Goal: Find specific page/section: Find specific page/section

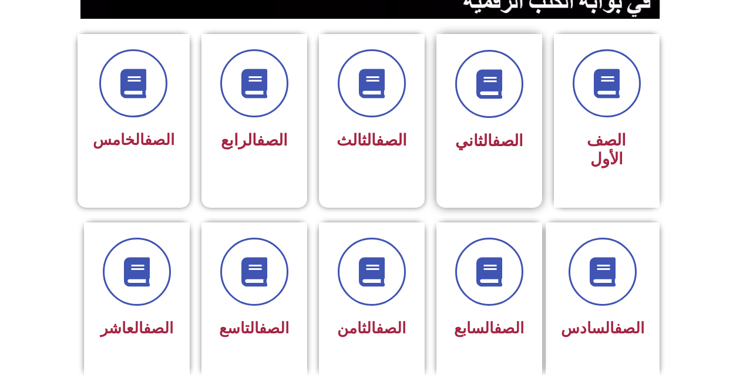
scroll to position [470, 0]
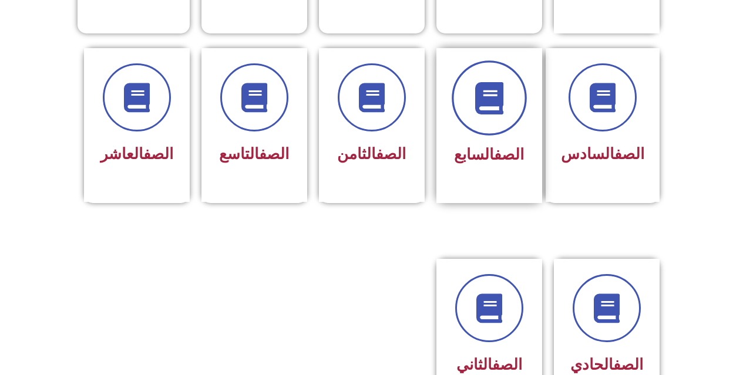
click at [474, 60] on span at bounding box center [489, 97] width 75 height 75
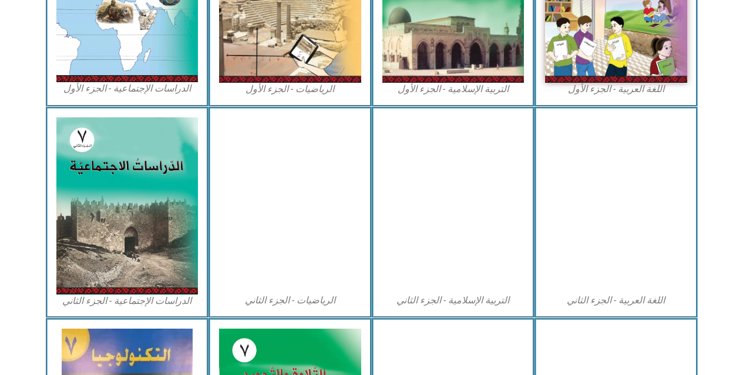
scroll to position [646, 0]
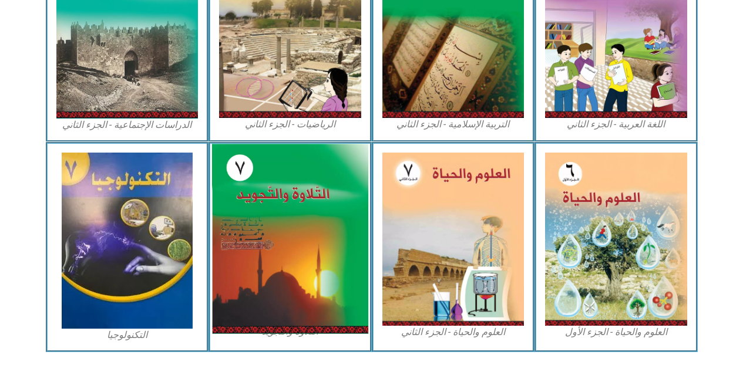
click at [309, 248] on img at bounding box center [290, 239] width 156 height 190
click at [310, 240] on img at bounding box center [290, 239] width 156 height 190
click at [308, 231] on img at bounding box center [290, 239] width 156 height 190
click at [308, 232] on img at bounding box center [290, 239] width 156 height 190
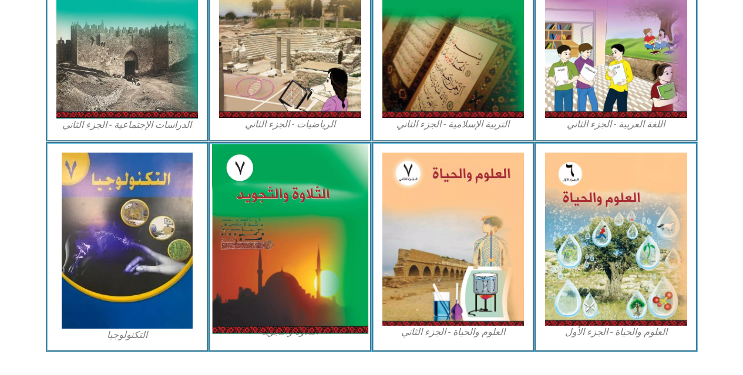
click at [300, 238] on img at bounding box center [290, 239] width 156 height 190
click at [299, 236] on img at bounding box center [290, 239] width 156 height 190
click at [298, 229] on img at bounding box center [290, 239] width 156 height 190
click at [298, 225] on img at bounding box center [290, 239] width 156 height 190
click at [296, 221] on img at bounding box center [290, 239] width 156 height 190
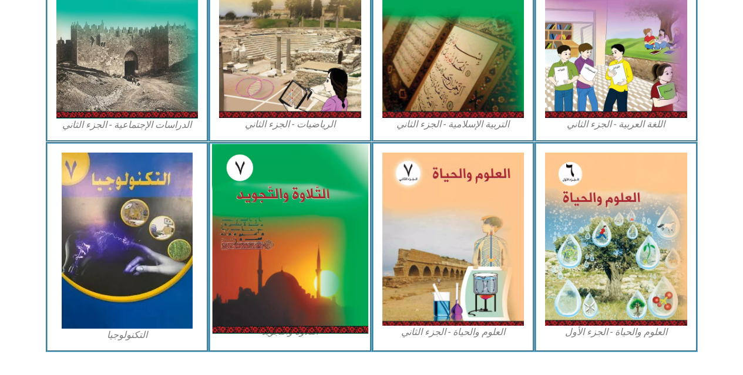
click at [296, 221] on img at bounding box center [290, 239] width 156 height 190
click at [301, 245] on img at bounding box center [290, 239] width 156 height 190
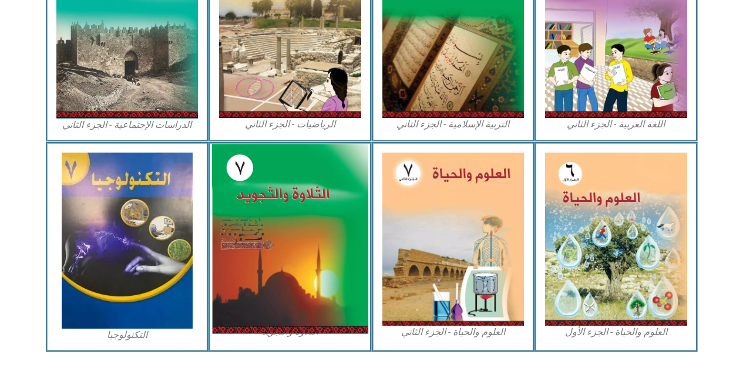
click at [301, 245] on img at bounding box center [290, 239] width 156 height 190
click at [301, 237] on img at bounding box center [290, 239] width 156 height 190
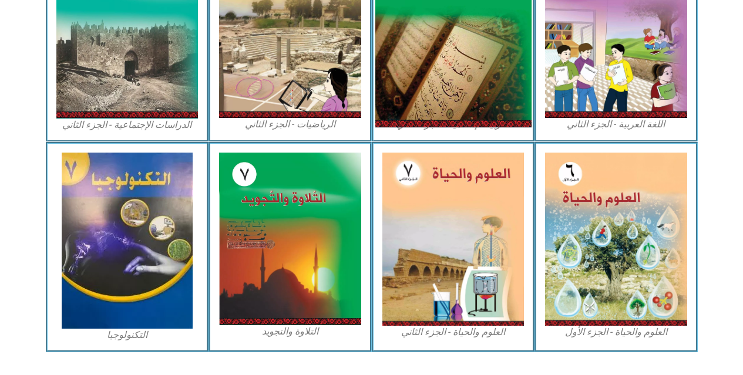
click at [484, 104] on img at bounding box center [453, 29] width 156 height 195
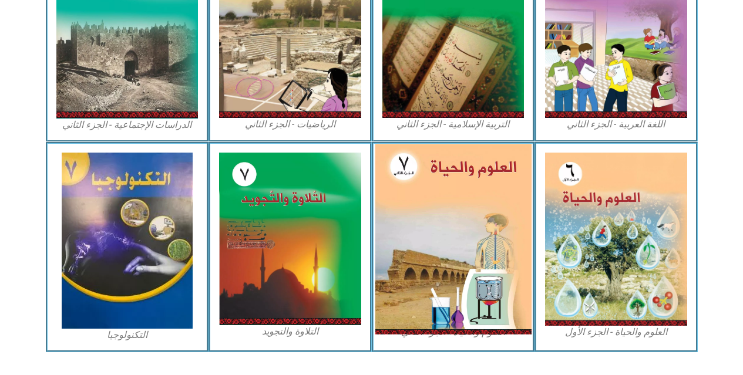
click at [410, 189] on img at bounding box center [453, 239] width 156 height 190
click at [413, 184] on img at bounding box center [453, 239] width 156 height 190
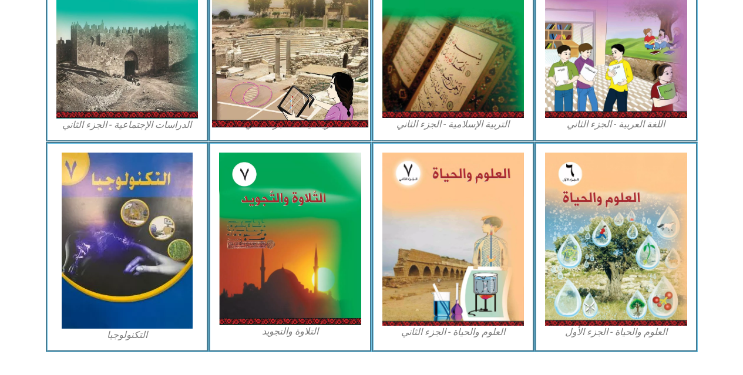
click at [307, 56] on img at bounding box center [290, 29] width 156 height 195
click at [303, 55] on img at bounding box center [290, 29] width 156 height 195
drag, startPoint x: 303, startPoint y: 55, endPoint x: 332, endPoint y: 58, distance: 28.9
click at [332, 58] on img at bounding box center [290, 29] width 156 height 195
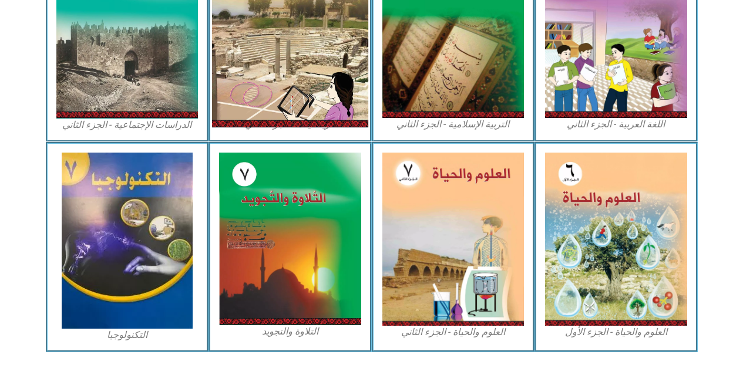
click at [332, 58] on img at bounding box center [290, 29] width 156 height 195
click at [332, 62] on img at bounding box center [290, 29] width 156 height 195
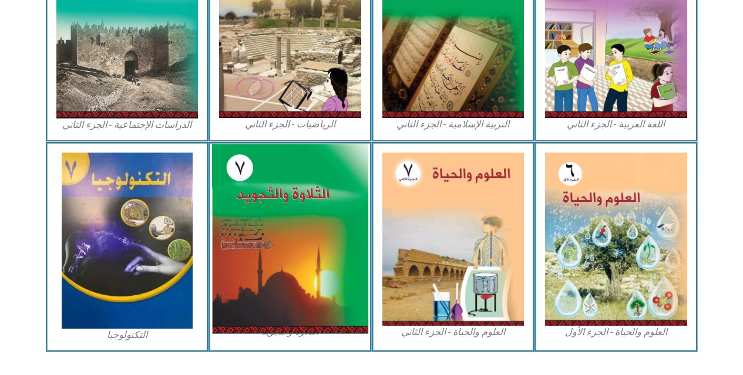
drag, startPoint x: 309, startPoint y: 173, endPoint x: 291, endPoint y: 180, distance: 19.7
click at [307, 179] on div "التلاوة والتجويد" at bounding box center [289, 247] width 163 height 210
click at [290, 237] on img at bounding box center [290, 239] width 156 height 190
click at [291, 232] on img at bounding box center [290, 239] width 156 height 190
click at [251, 197] on img at bounding box center [290, 239] width 156 height 190
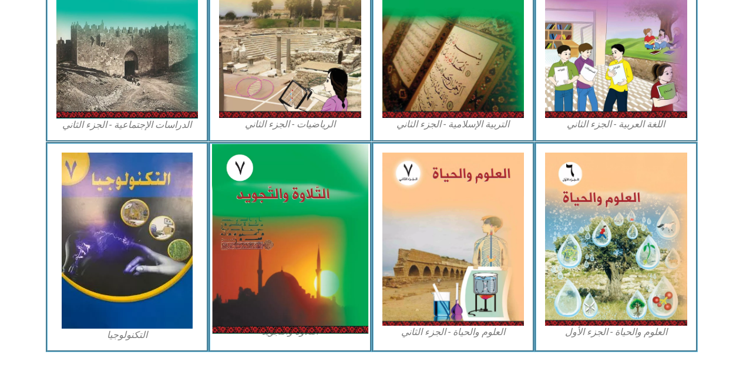
click at [251, 196] on img at bounding box center [290, 239] width 156 height 190
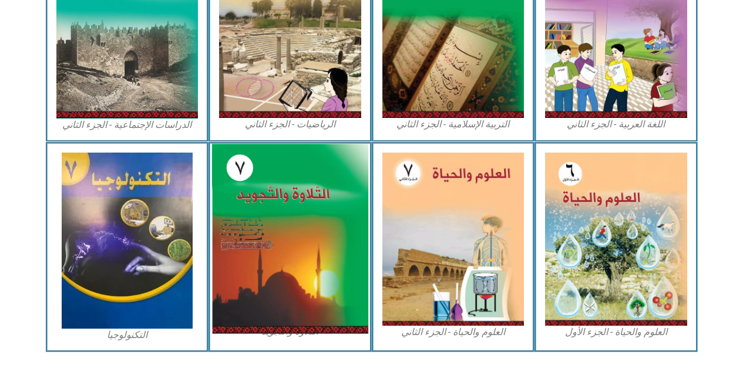
click at [251, 196] on img at bounding box center [290, 239] width 156 height 190
click at [245, 177] on img at bounding box center [290, 239] width 156 height 190
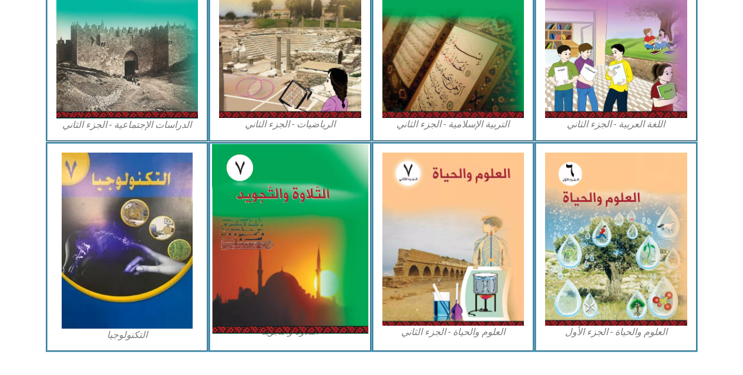
click at [245, 177] on img at bounding box center [290, 239] width 156 height 190
click at [297, 201] on img at bounding box center [290, 239] width 156 height 190
click at [297, 200] on img at bounding box center [290, 239] width 156 height 190
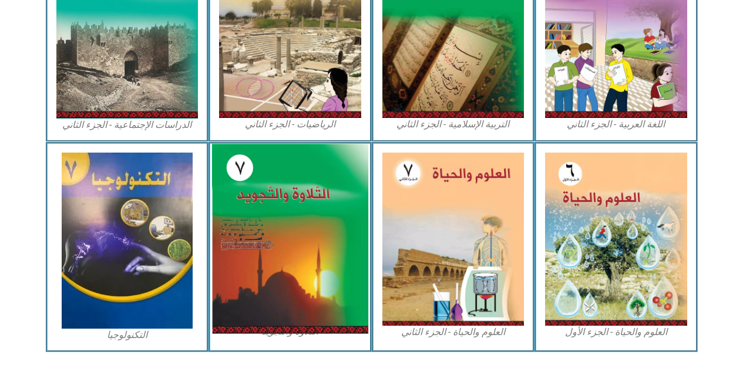
click at [297, 200] on img at bounding box center [290, 239] width 156 height 190
click at [297, 194] on img at bounding box center [290, 239] width 156 height 190
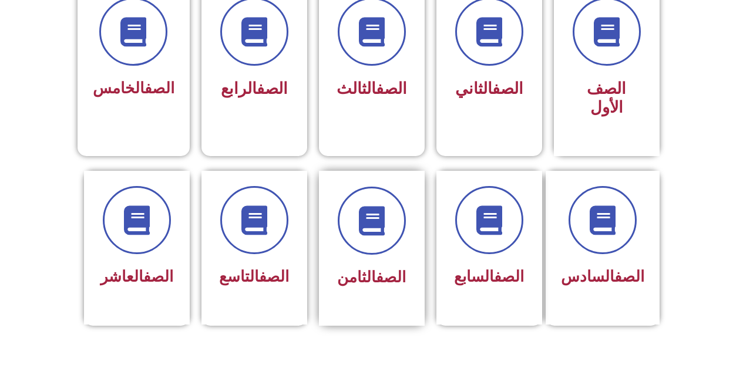
scroll to position [352, 0]
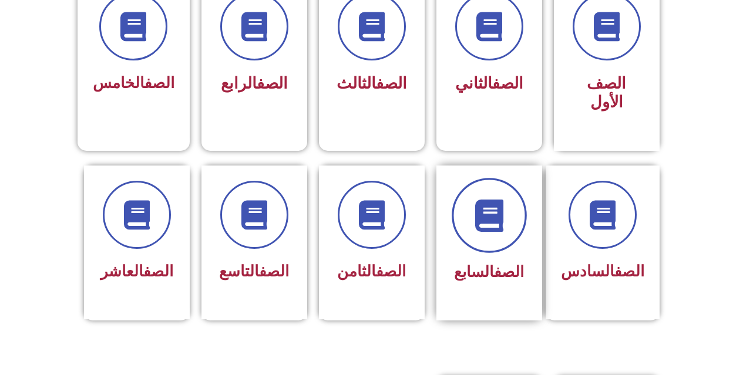
click at [505, 199] on icon at bounding box center [489, 215] width 32 height 32
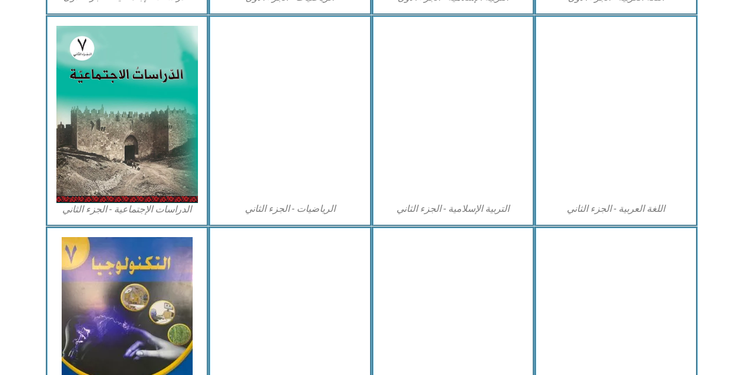
scroll to position [587, 0]
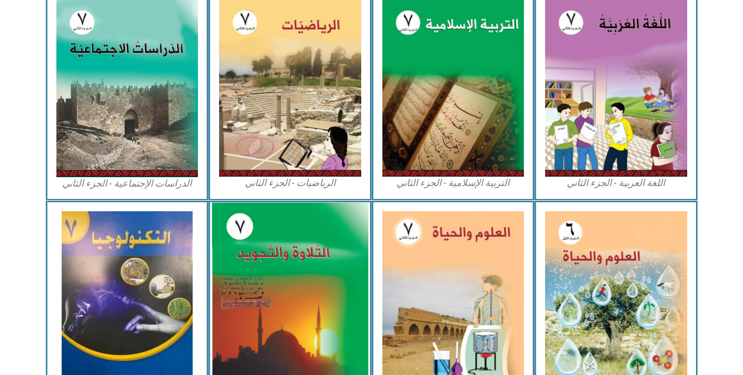
click at [295, 299] on img at bounding box center [290, 298] width 156 height 190
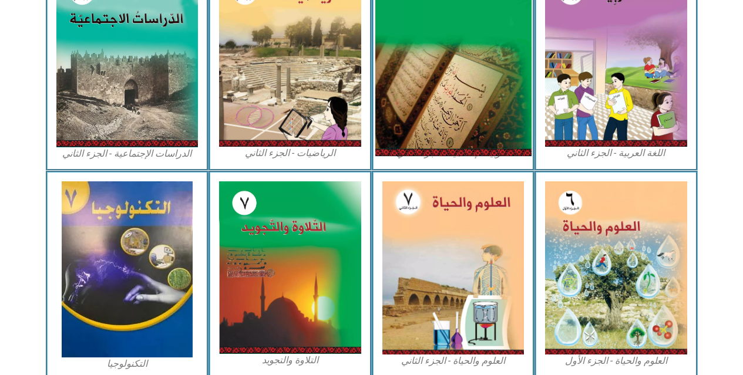
scroll to position [646, 0]
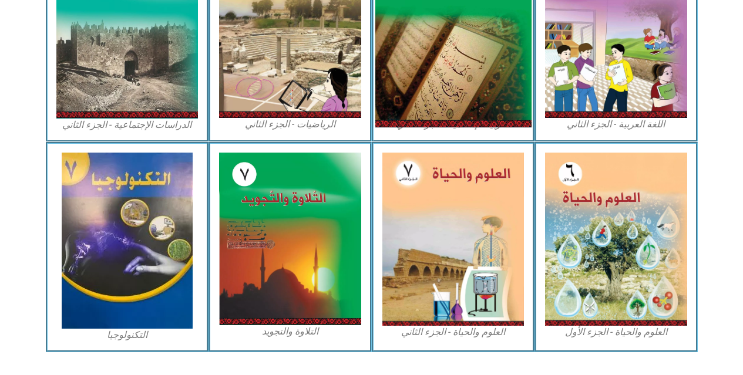
click at [409, 11] on img at bounding box center [453, 29] width 156 height 195
click at [411, 31] on img at bounding box center [453, 29] width 156 height 195
click at [430, 53] on img at bounding box center [453, 29] width 156 height 195
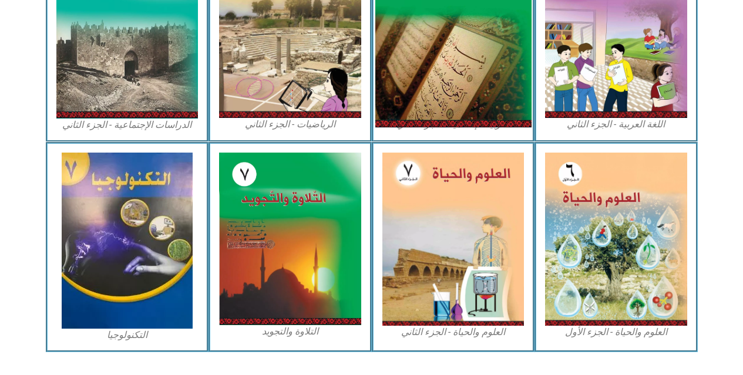
click at [430, 53] on img at bounding box center [453, 29] width 156 height 195
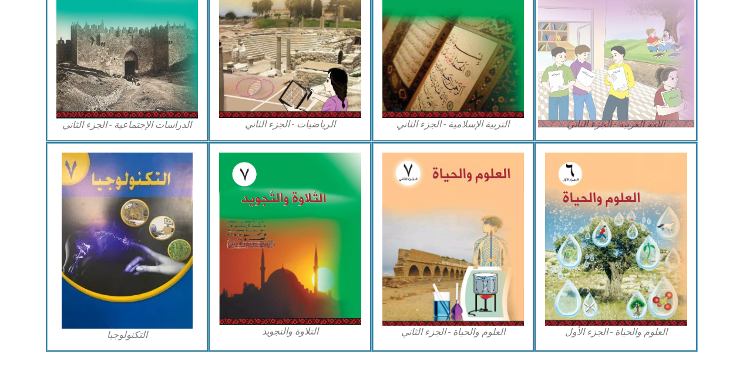
click at [594, 36] on img at bounding box center [616, 29] width 156 height 195
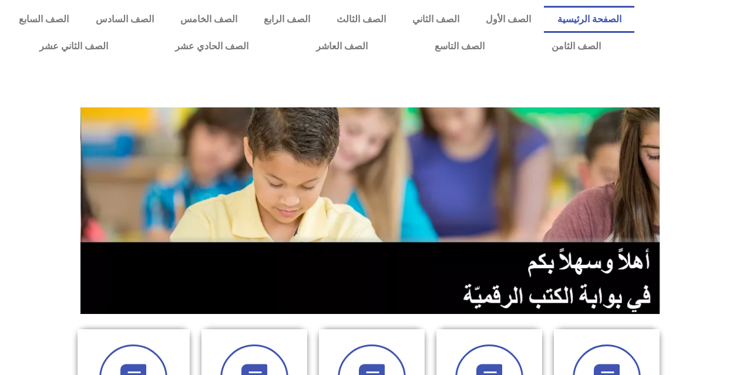
scroll to position [294, 0]
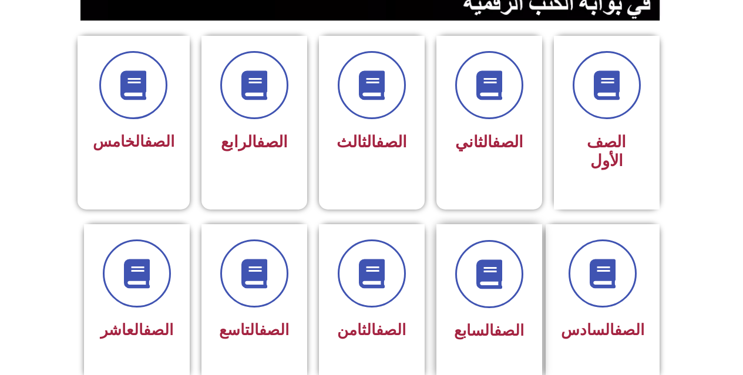
click at [450, 272] on div "الصف السابع" at bounding box center [489, 301] width 106 height 155
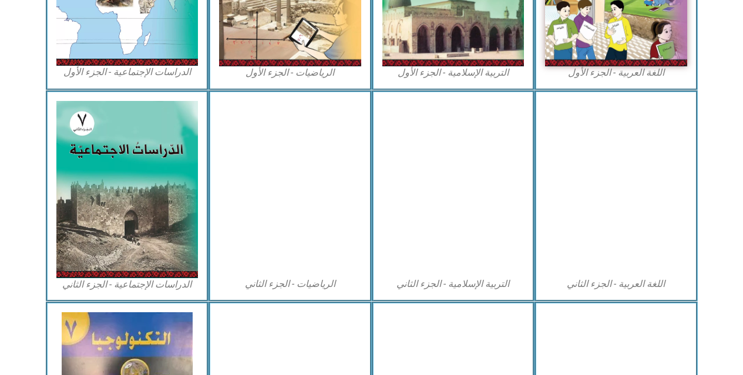
scroll to position [529, 0]
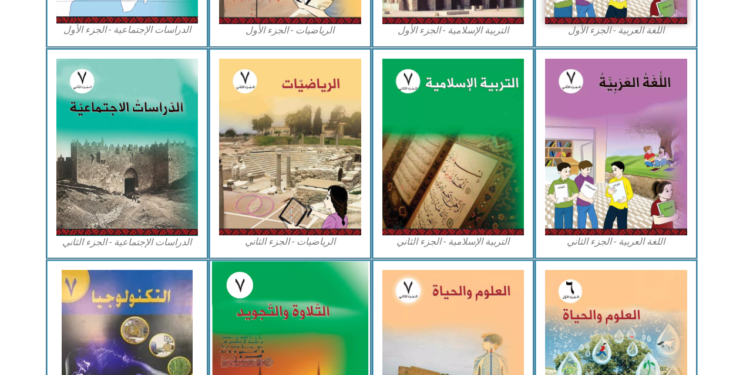
click at [323, 334] on img at bounding box center [290, 356] width 156 height 190
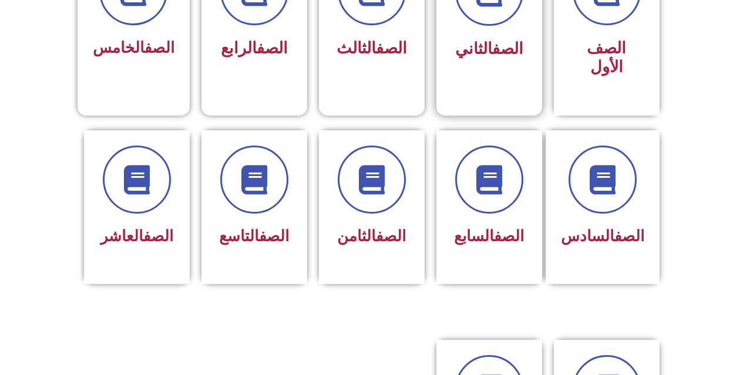
scroll to position [411, 0]
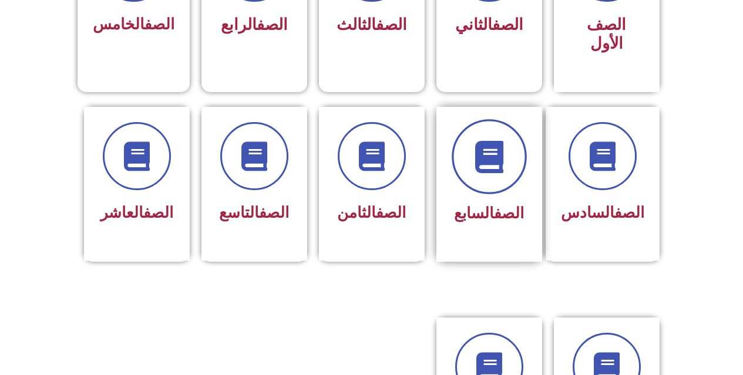
click at [487, 146] on icon at bounding box center [489, 156] width 32 height 32
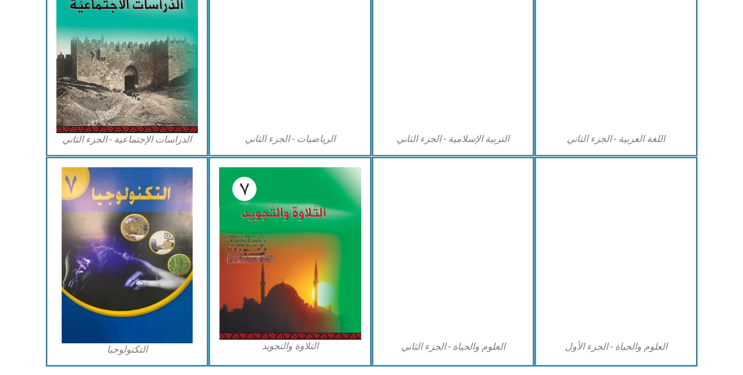
scroll to position [673, 0]
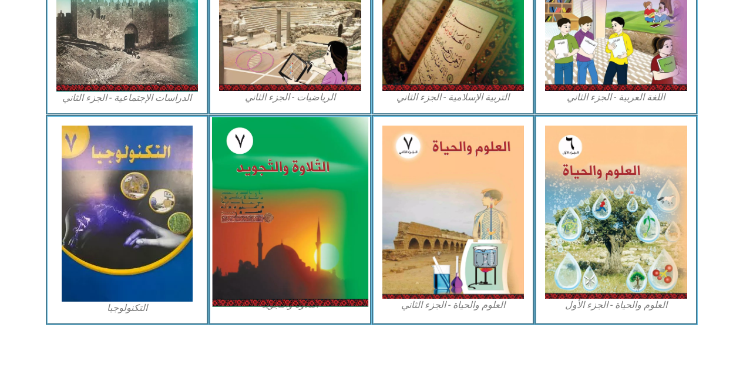
click at [317, 166] on img at bounding box center [290, 212] width 156 height 190
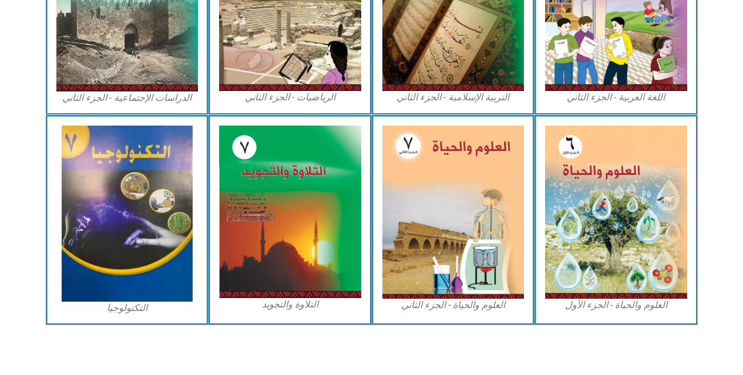
click at [368, 319] on div "التلاوة والتجويد" at bounding box center [289, 220] width 163 height 210
click at [370, 321] on div "التلاوة والتجويد" at bounding box center [289, 220] width 163 height 210
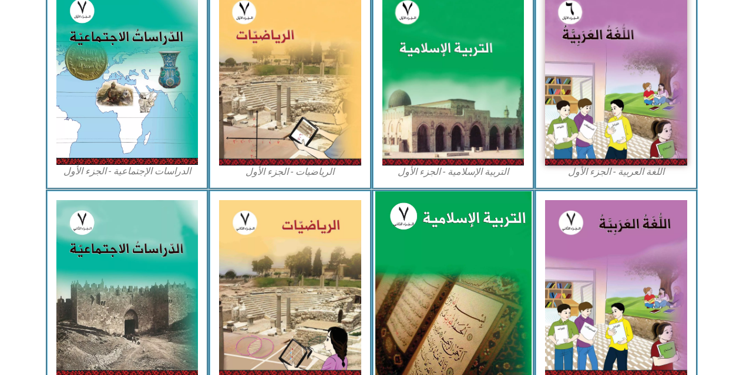
scroll to position [379, 0]
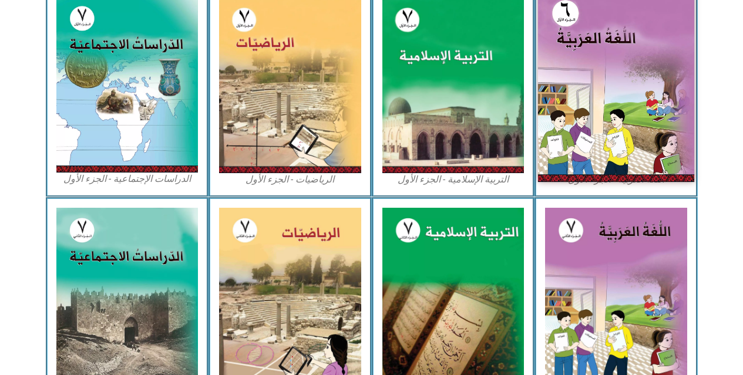
click at [610, 43] on img at bounding box center [616, 84] width 156 height 195
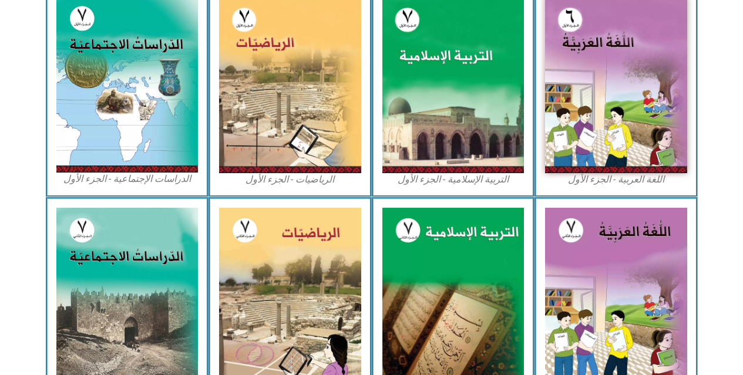
click at [347, 189] on div "الرياضيات - الجزء الأول​" at bounding box center [289, 90] width 163 height 211
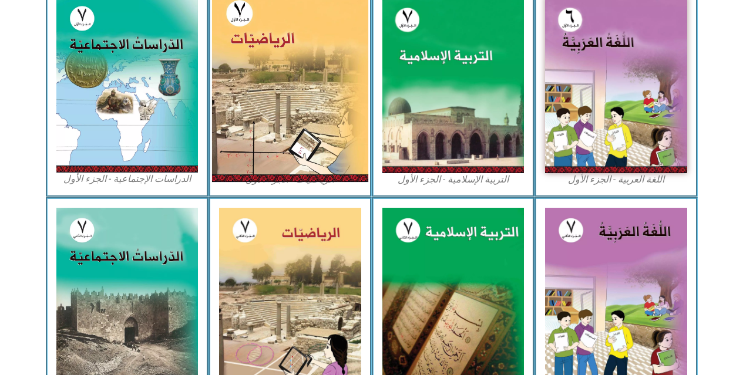
click at [337, 177] on div "الرياضيات - الجزء الأول​" at bounding box center [289, 90] width 163 height 211
click at [331, 133] on img at bounding box center [290, 84] width 156 height 195
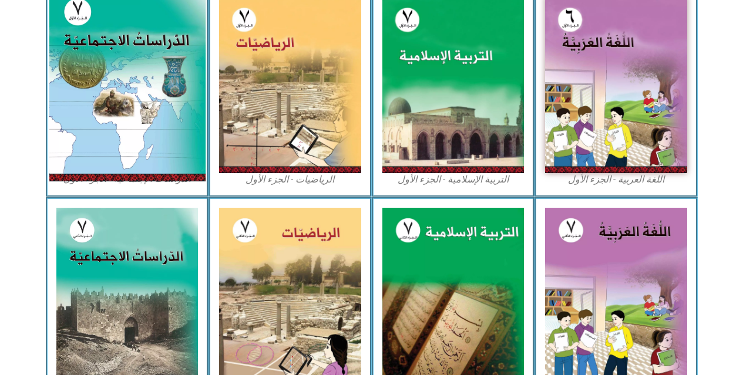
drag, startPoint x: 331, startPoint y: 133, endPoint x: 143, endPoint y: 10, distance: 224.0
click at [325, 128] on img at bounding box center [290, 84] width 142 height 177
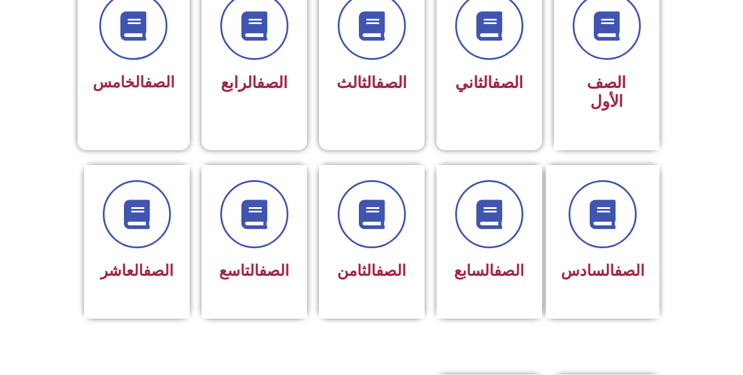
scroll to position [352, 0]
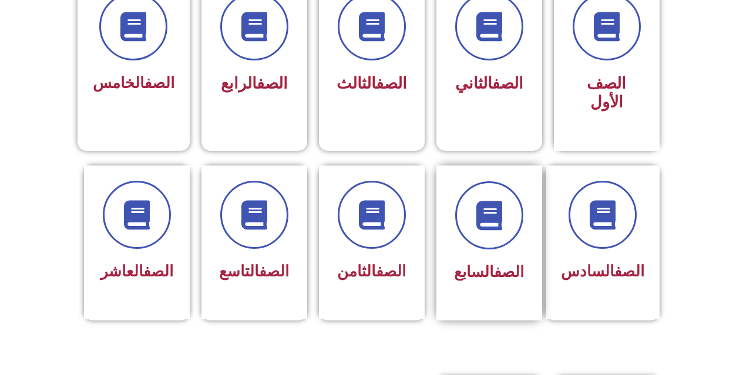
click at [452, 201] on div at bounding box center [489, 215] width 74 height 68
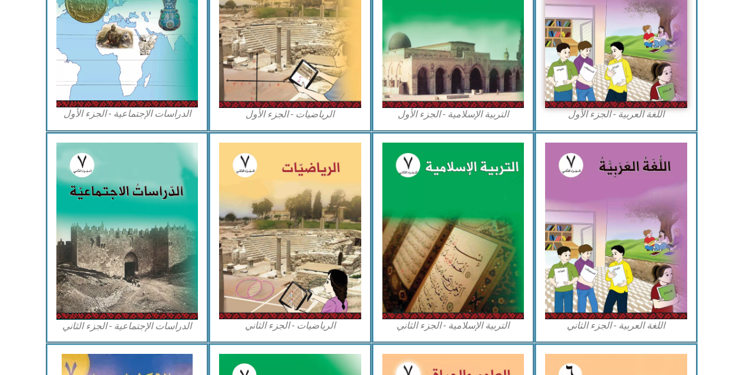
scroll to position [529, 0]
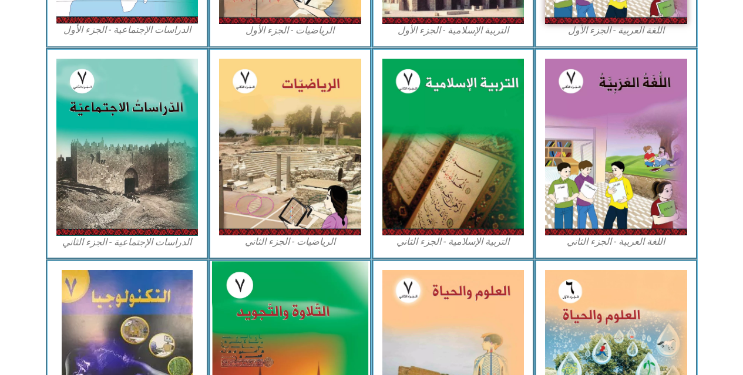
click at [343, 312] on img at bounding box center [290, 356] width 156 height 190
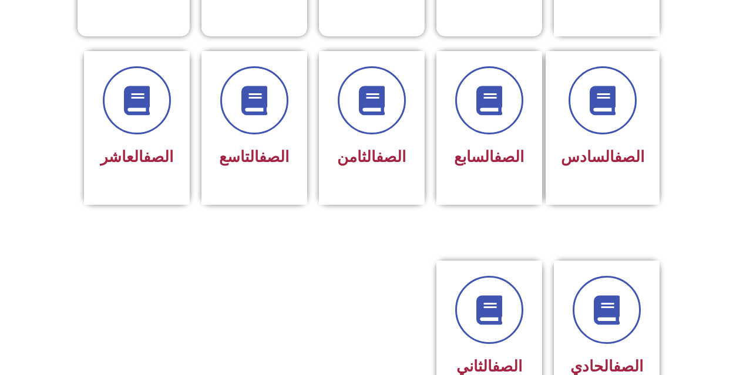
scroll to position [470, 0]
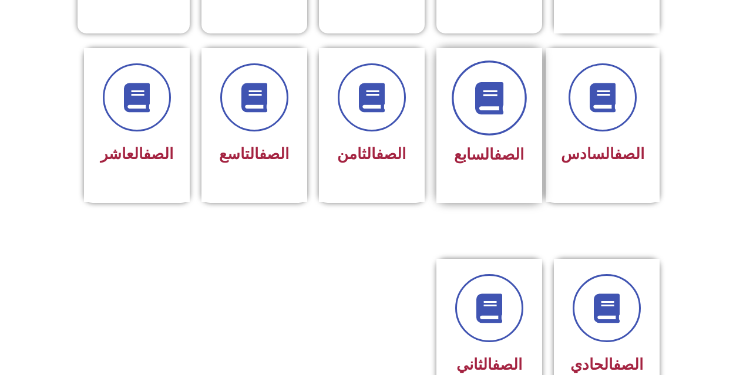
click at [502, 95] on span at bounding box center [489, 97] width 75 height 75
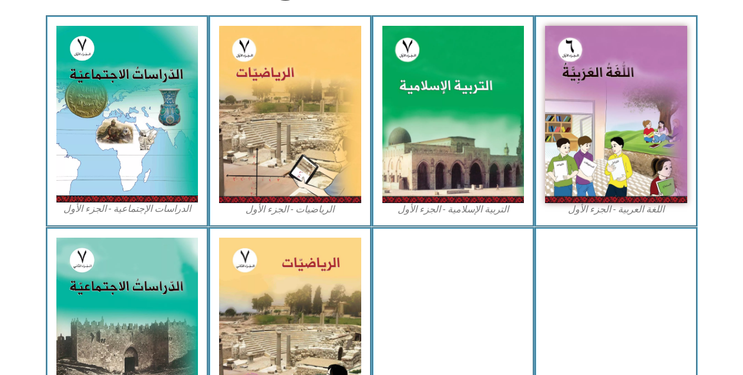
scroll to position [529, 0]
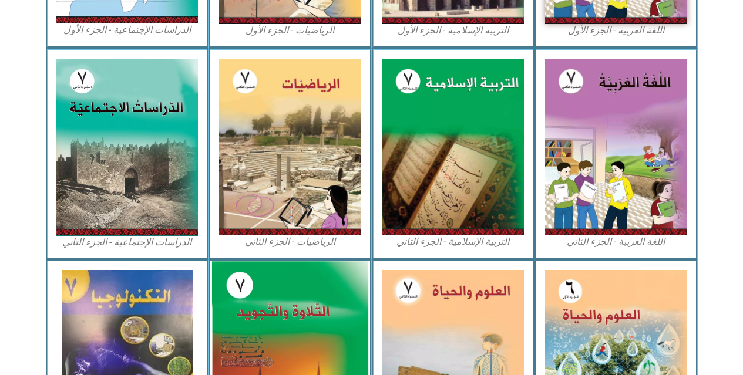
click at [299, 309] on img at bounding box center [290, 356] width 156 height 190
